Goal: Information Seeking & Learning: Check status

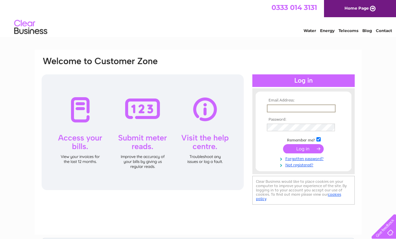
type input "traceyspreckley@yahoo.com"
click at [303, 151] on input "submit" at bounding box center [303, 147] width 41 height 9
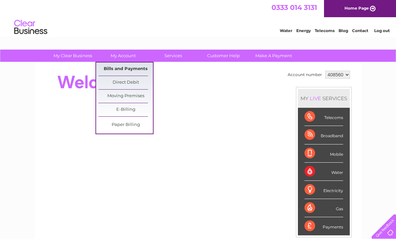
click at [120, 69] on link "Bills and Payments" at bounding box center [125, 68] width 55 height 13
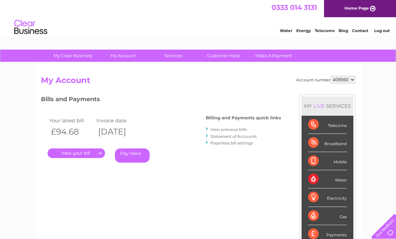
click at [85, 151] on link "." at bounding box center [76, 153] width 57 height 10
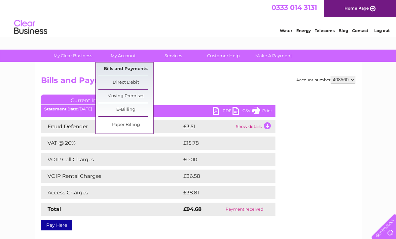
click at [120, 66] on link "Bills and Payments" at bounding box center [125, 68] width 55 height 13
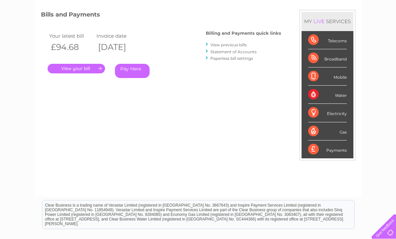
scroll to position [81, 0]
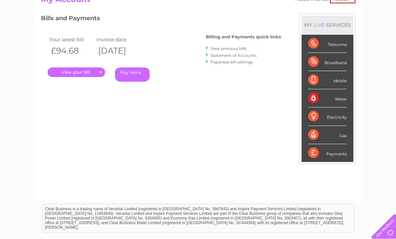
click at [234, 47] on link "View previous bills" at bounding box center [228, 48] width 36 height 5
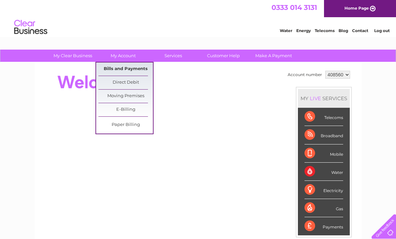
click at [119, 70] on link "Bills and Payments" at bounding box center [125, 68] width 55 height 13
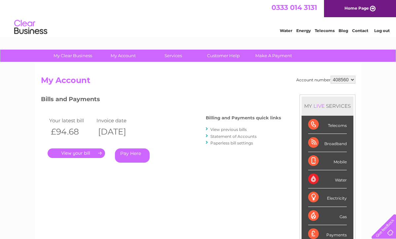
click at [228, 129] on link "View previous bills" at bounding box center [228, 129] width 36 height 5
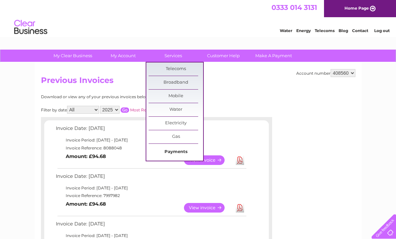
click at [174, 152] on link "Payments" at bounding box center [176, 151] width 55 height 13
